Goal: Find specific page/section: Find specific page/section

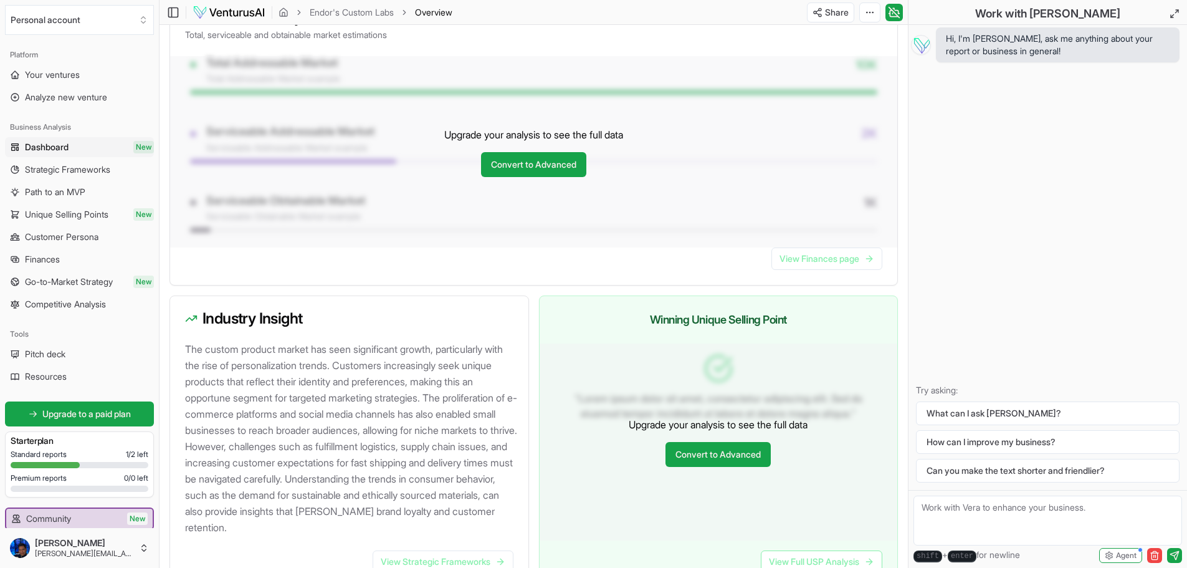
scroll to position [1121, 0]
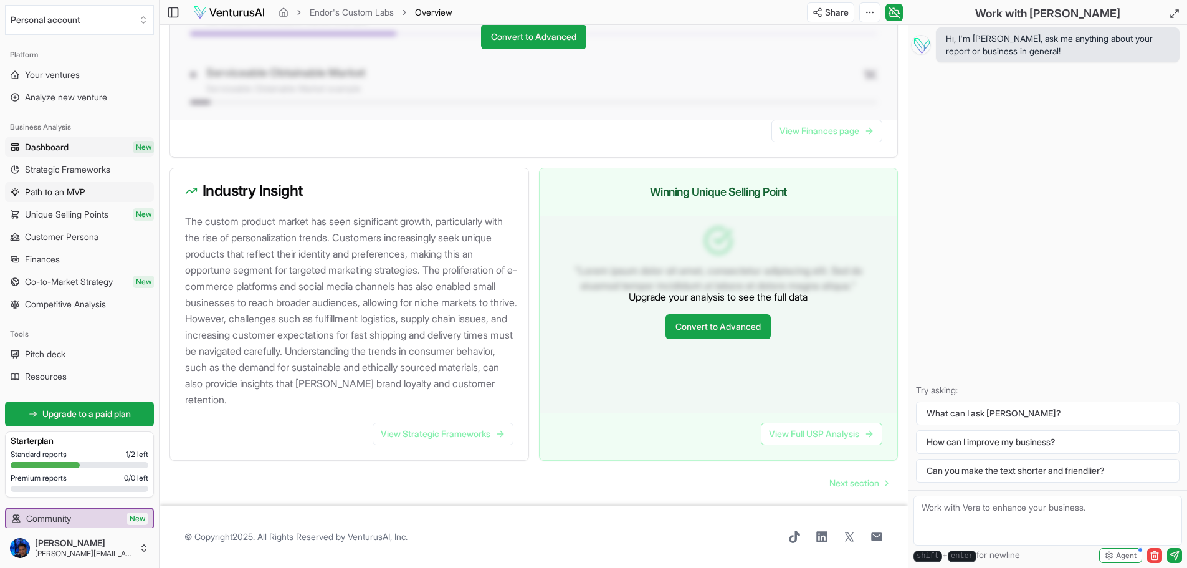
click at [74, 193] on span "Path to an MVP" at bounding box center [55, 192] width 60 height 12
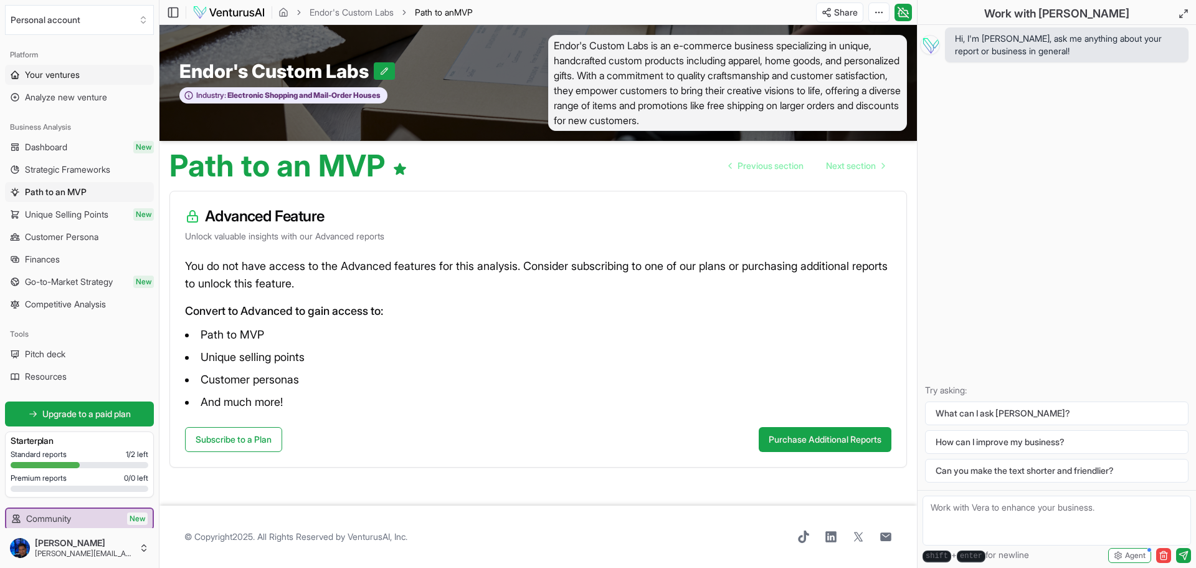
click at [80, 78] on span "Your ventures" at bounding box center [52, 75] width 55 height 12
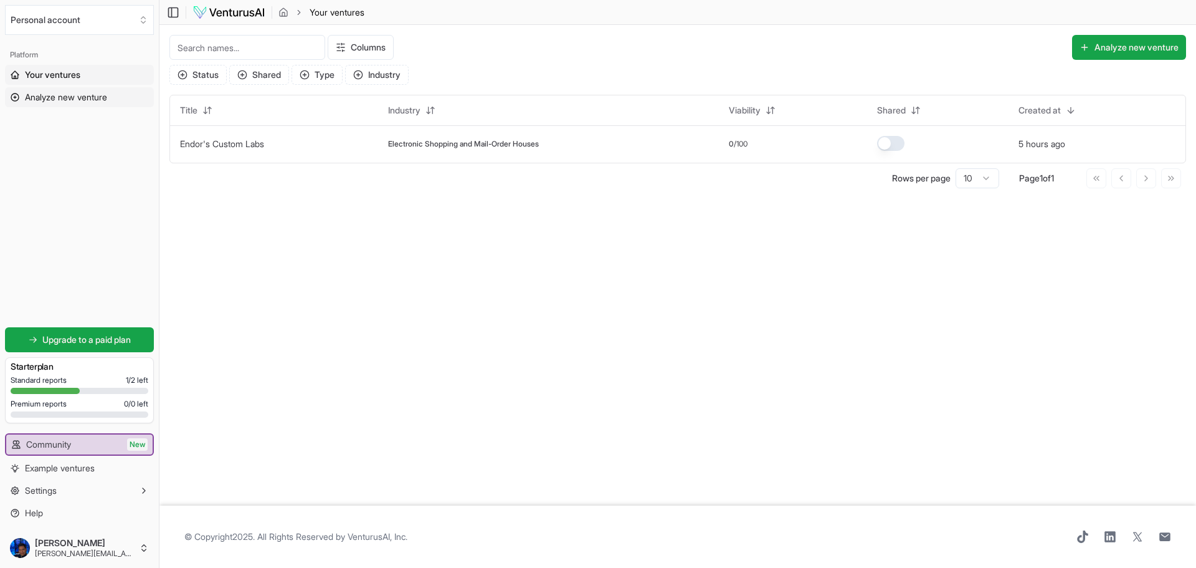
click at [67, 98] on span "Analyze new venture" at bounding box center [66, 97] width 82 height 12
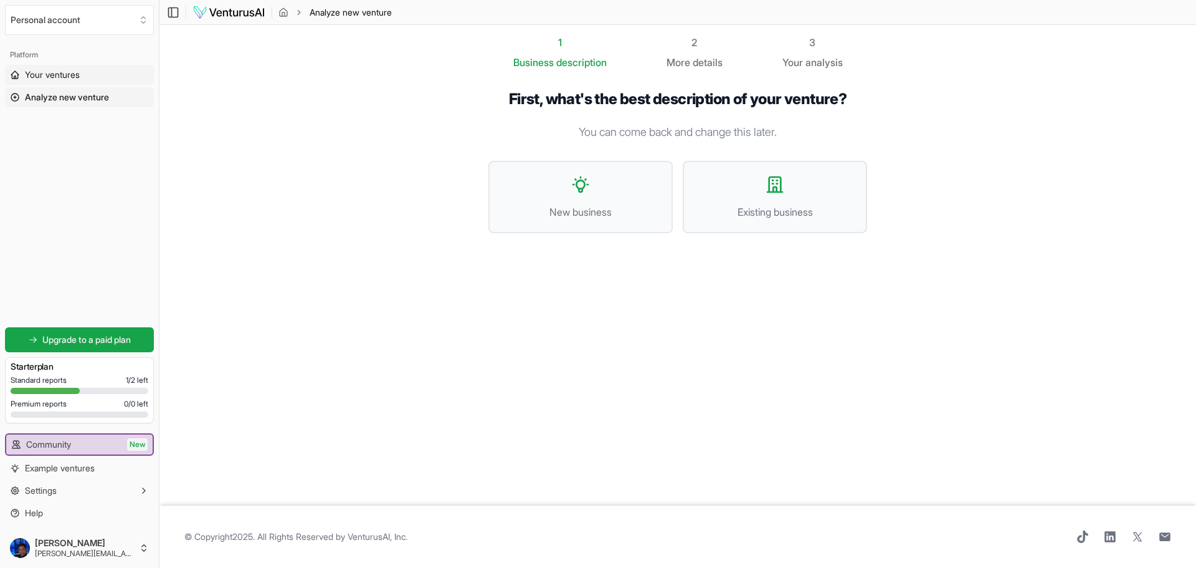
click at [64, 79] on span "Your ventures" at bounding box center [52, 75] width 55 height 12
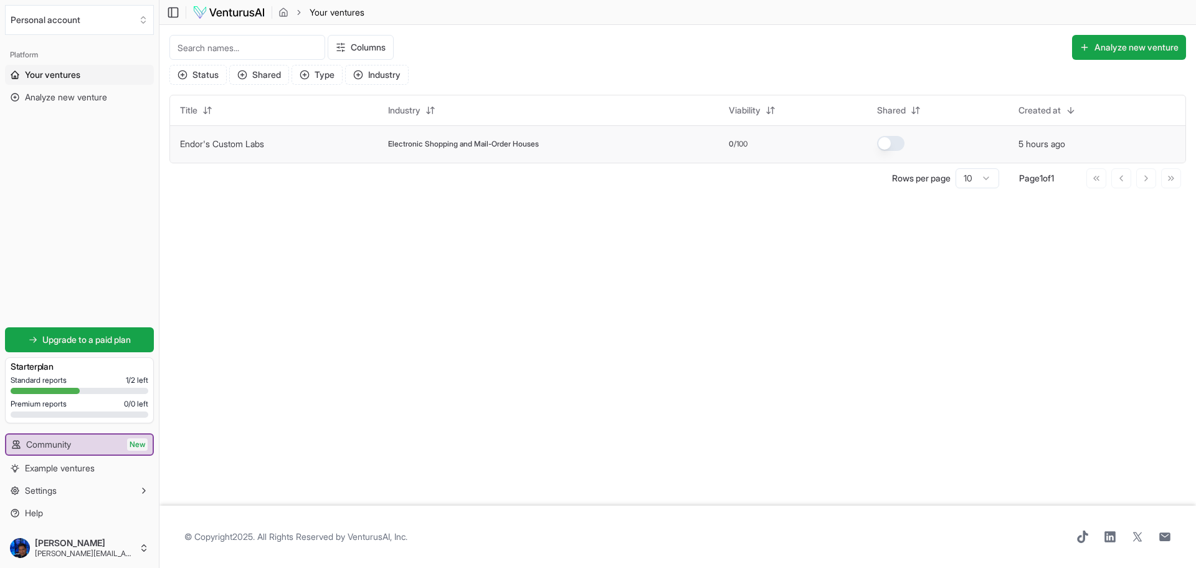
click at [207, 135] on td "Endor's Custom Labs" at bounding box center [274, 143] width 208 height 37
click at [212, 144] on link "Endor's Custom Labs" at bounding box center [222, 143] width 84 height 11
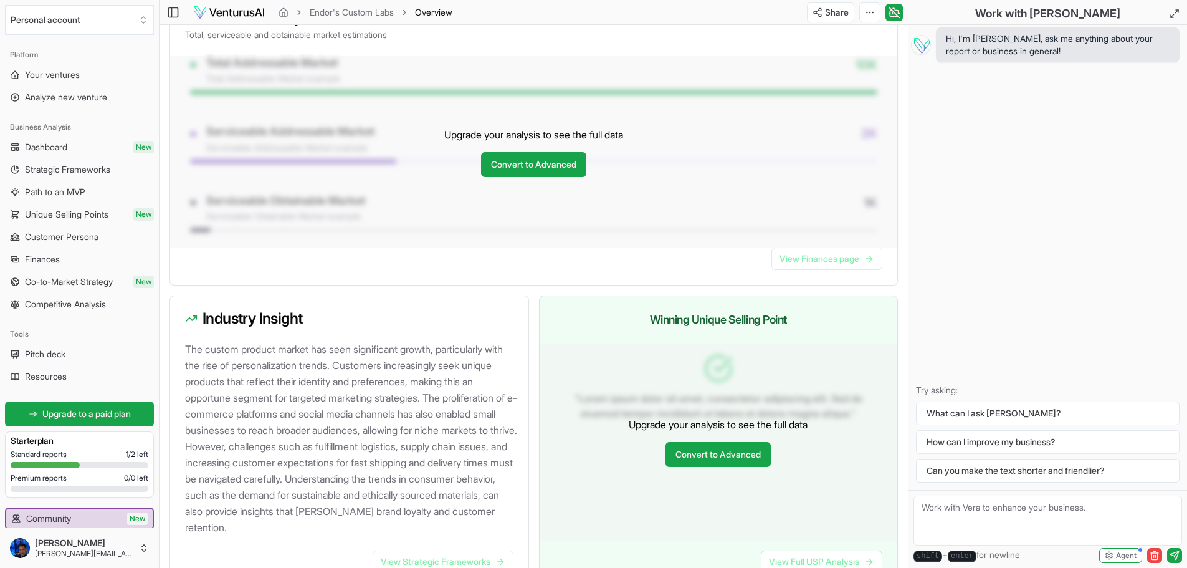
scroll to position [1121, 0]
